Goal: Task Accomplishment & Management: Manage account settings

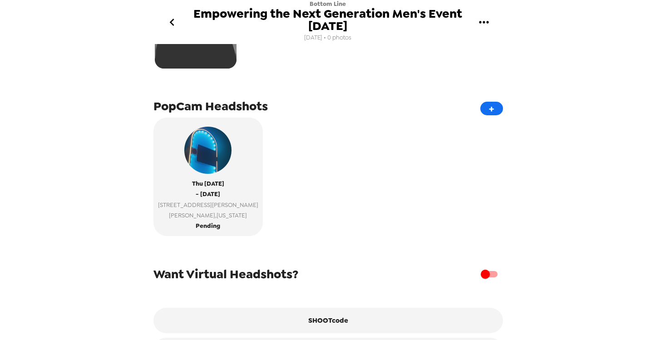
scroll to position [167, 0]
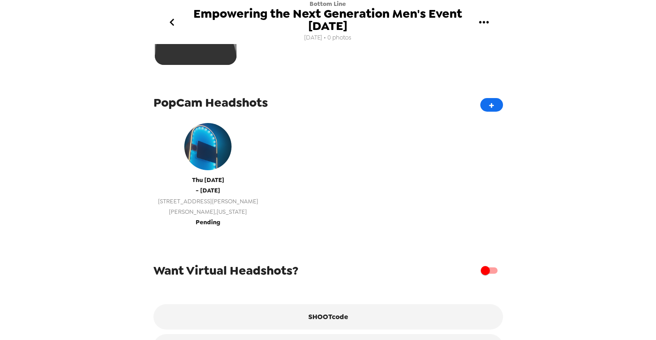
click at [188, 197] on span "[STREET_ADDRESS][PERSON_NAME]" at bounding box center [208, 201] width 100 height 10
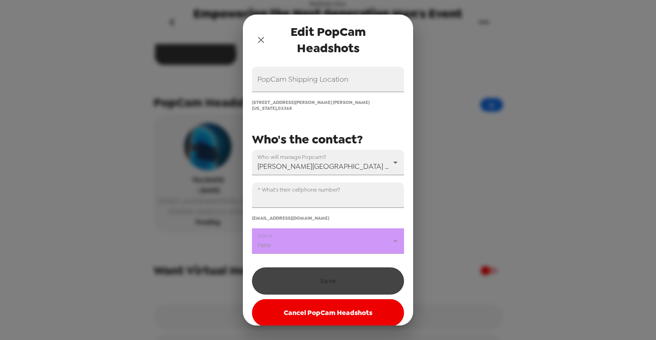
scroll to position [127, 0]
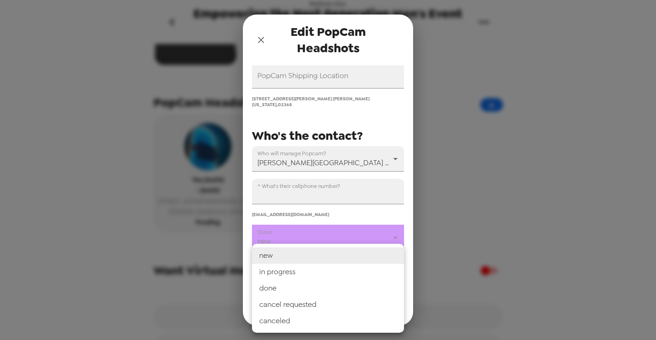
click at [333, 233] on body "Bottom Line Empowering the Next Generation Men's Event [DATE] [DATE] • 0 photos…" at bounding box center [328, 170] width 656 height 340
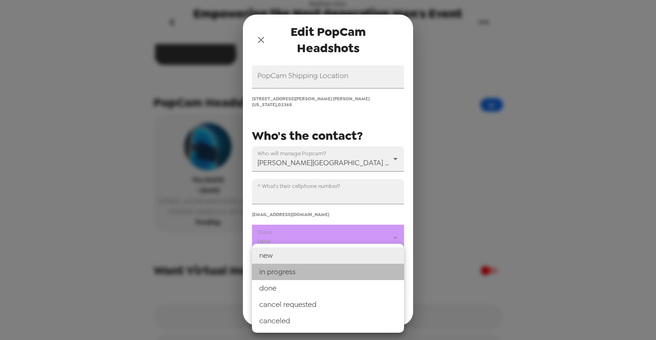
click at [310, 269] on li "in progress" at bounding box center [328, 272] width 152 height 16
type input "in progress"
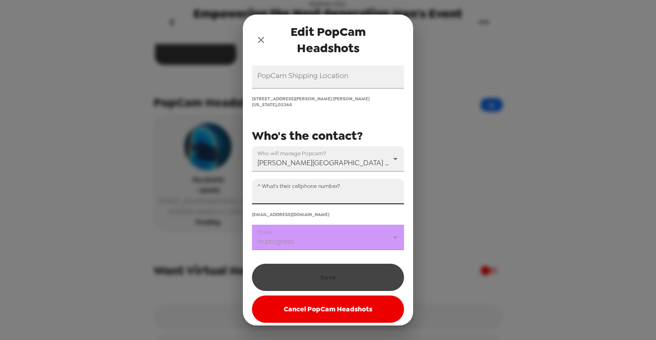
click at [299, 190] on input "^ What's their cellphone number?" at bounding box center [328, 191] width 152 height 25
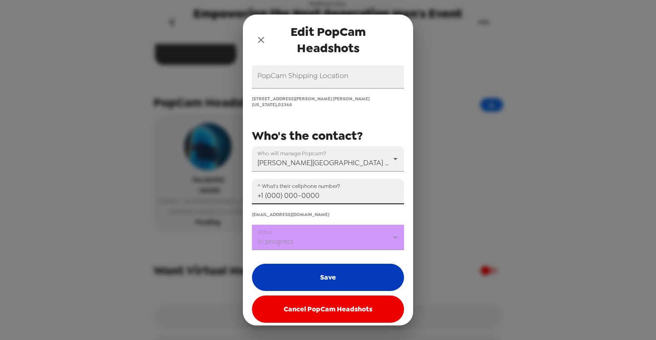
type input "+1 (000) 000-0000"
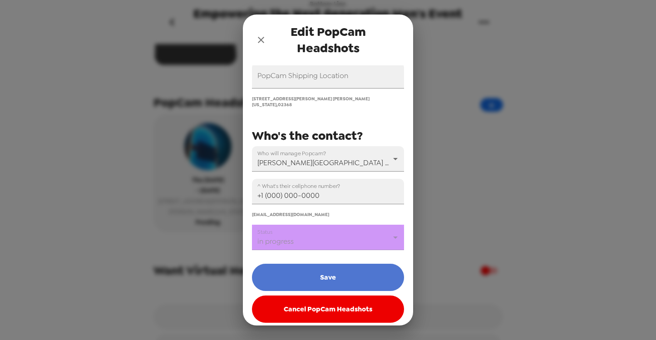
click at [283, 270] on button "Save" at bounding box center [328, 277] width 152 height 27
